Goal: Task Accomplishment & Management: Use online tool/utility

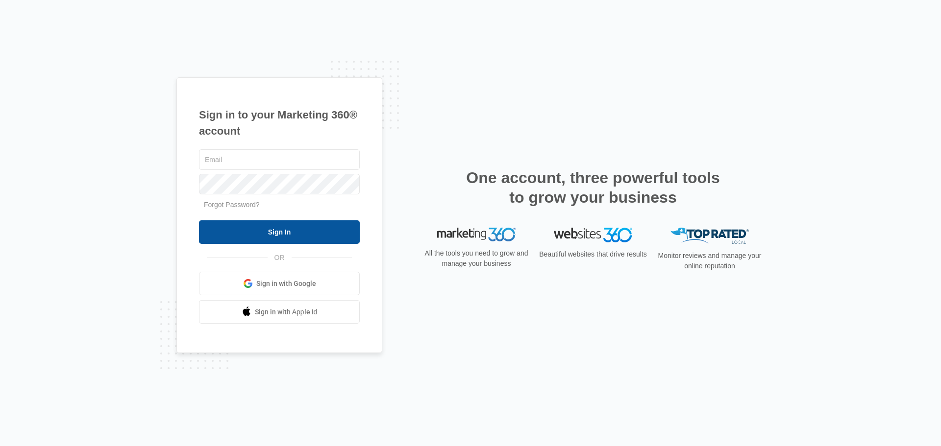
type input "[EMAIL_ADDRESS][DOMAIN_NAME]"
click at [298, 234] on input "Sign In" at bounding box center [279, 233] width 161 height 24
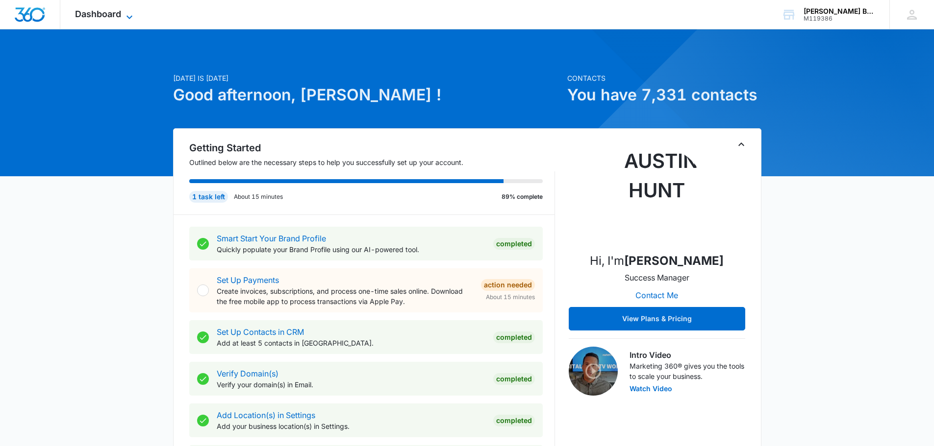
click at [132, 14] on icon at bounding box center [129, 17] width 12 height 12
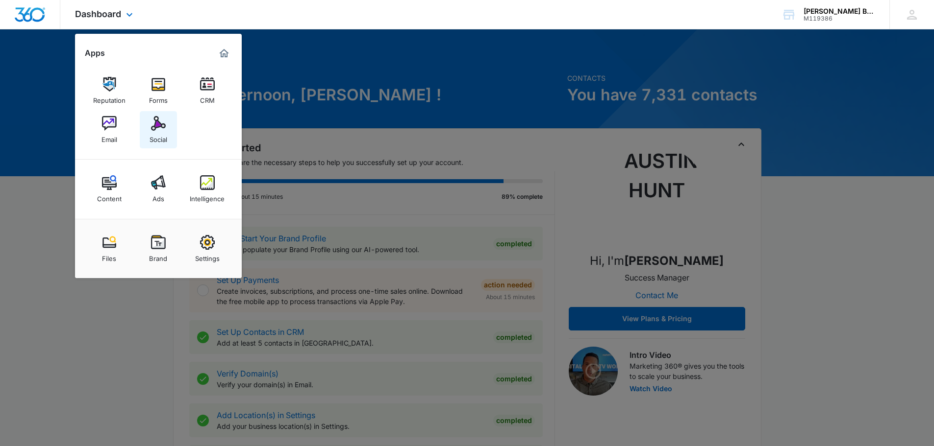
click at [167, 123] on link "Social" at bounding box center [158, 129] width 37 height 37
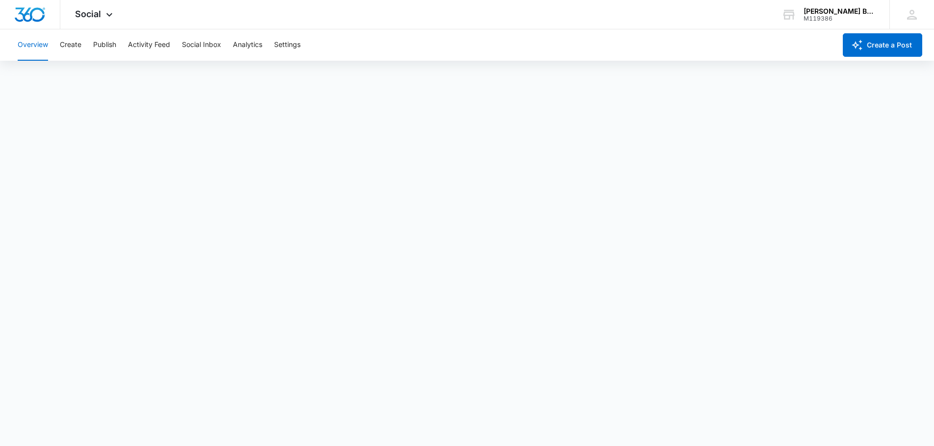
click at [82, 43] on div "Overview Create Publish Activity Feed Social Inbox Analytics Settings" at bounding box center [424, 44] width 824 height 31
click at [75, 49] on button "Create" at bounding box center [71, 44] width 22 height 31
